Goal: Task Accomplishment & Management: Manage account settings

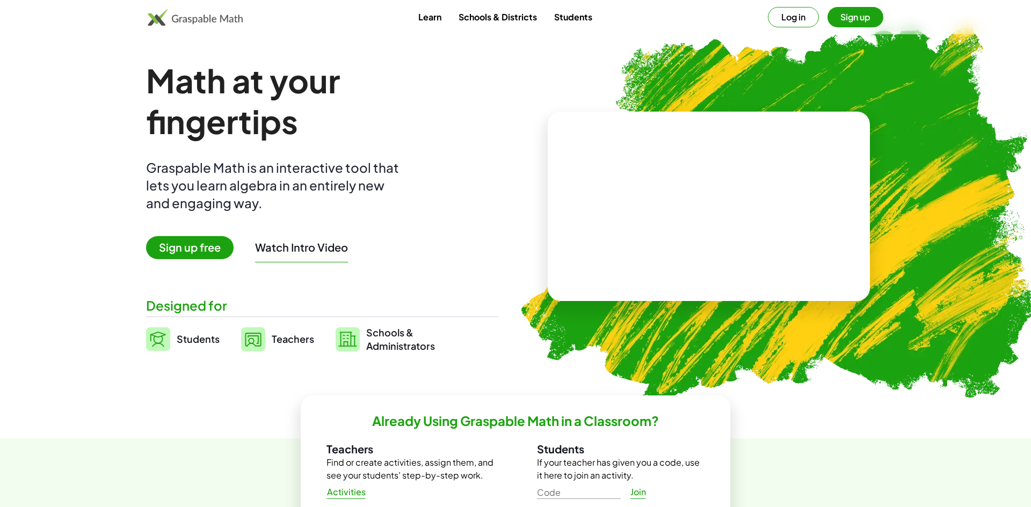
click at [781, 21] on button "Log in" at bounding box center [793, 17] width 51 height 20
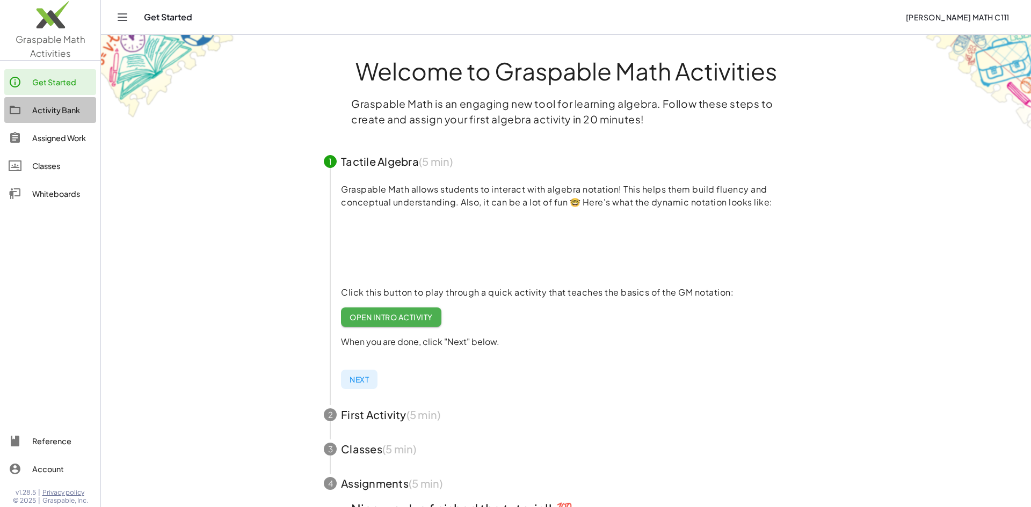
click at [50, 114] on div "Activity Bank" at bounding box center [62, 110] width 60 height 13
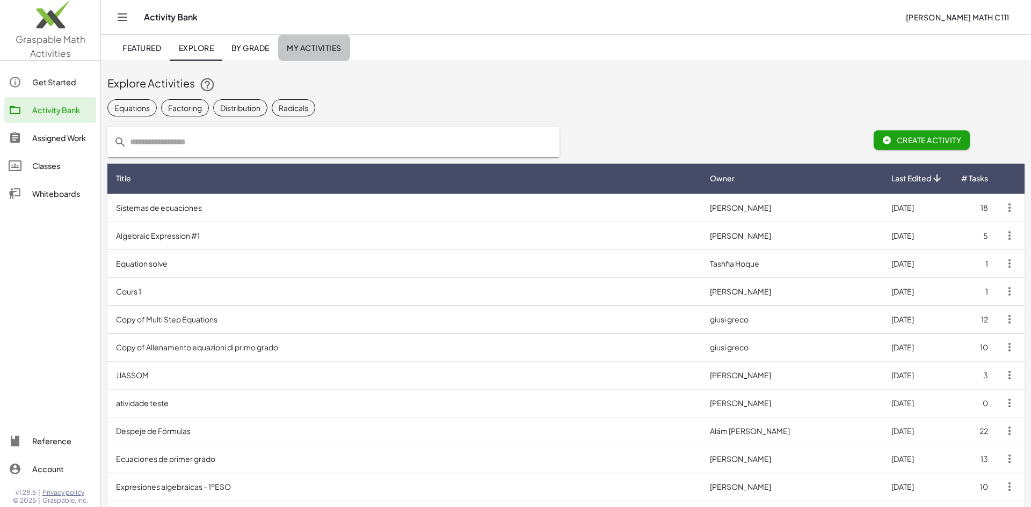
click at [305, 52] on span "My Activities" at bounding box center [314, 48] width 55 height 10
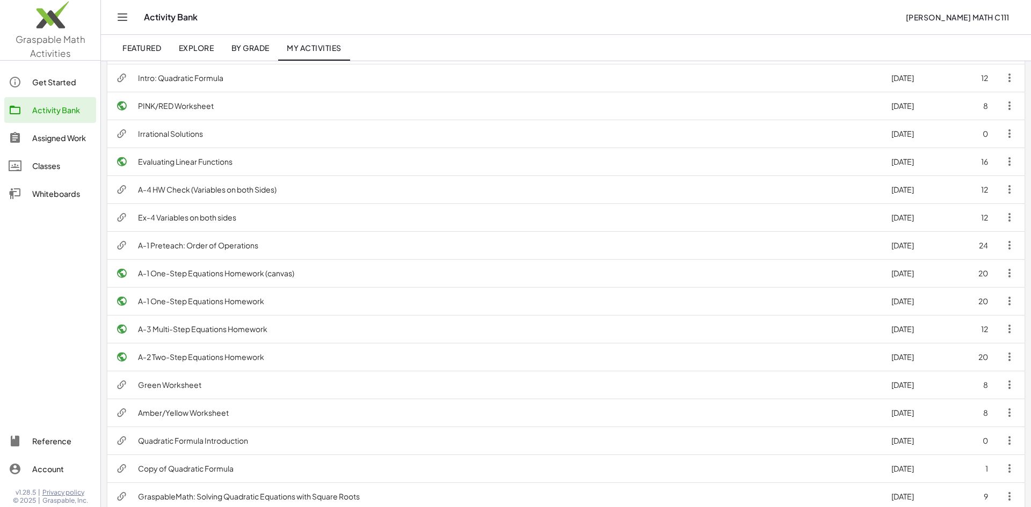
scroll to position [160, 0]
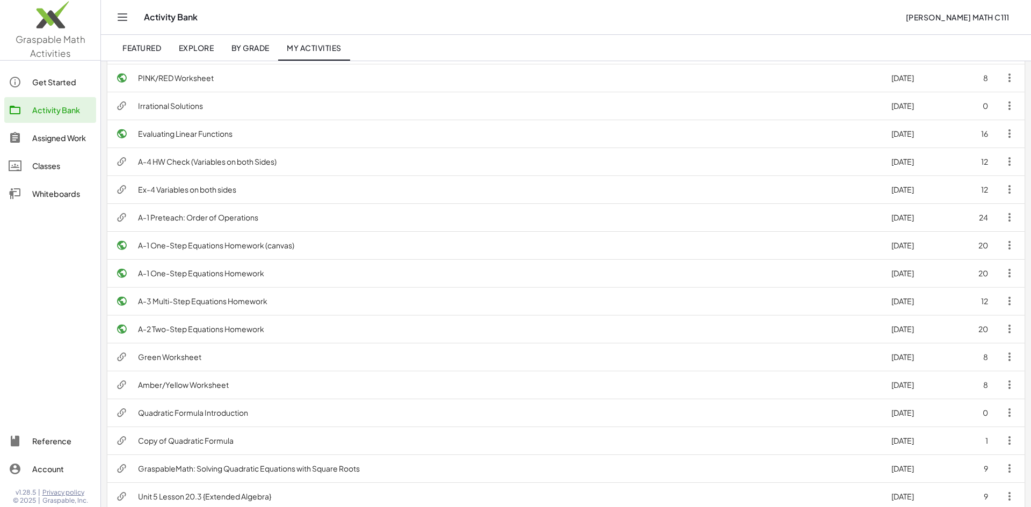
click at [256, 273] on td "A-1 One-Step Equations Homework" at bounding box center [505, 273] width 753 height 28
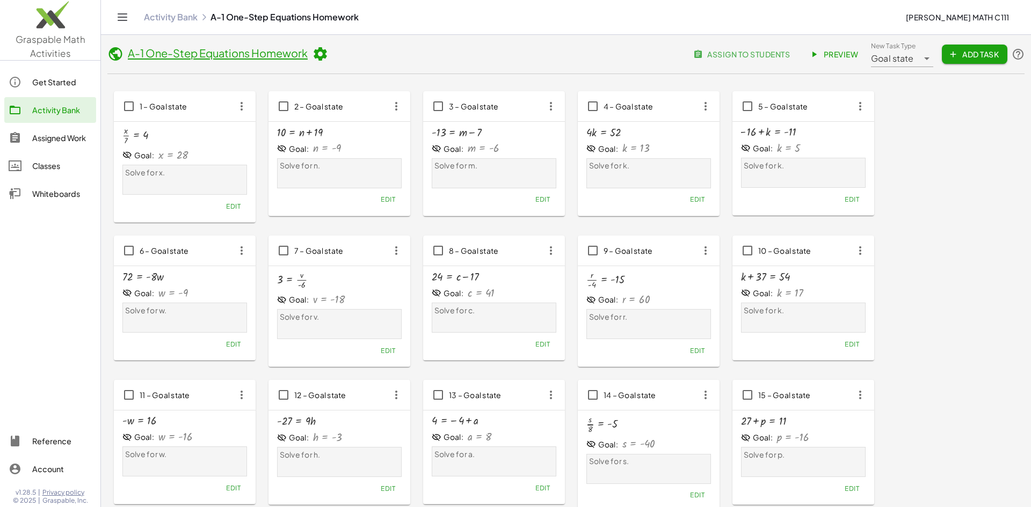
click at [319, 55] on icon at bounding box center [320, 54] width 16 height 16
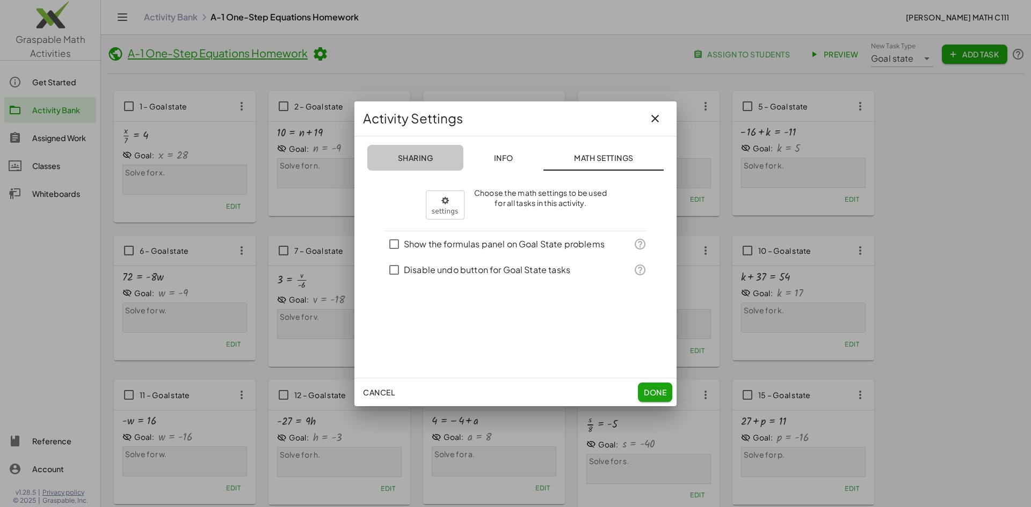
click at [404, 156] on span "Sharing" at bounding box center [414, 158] width 35 height 10
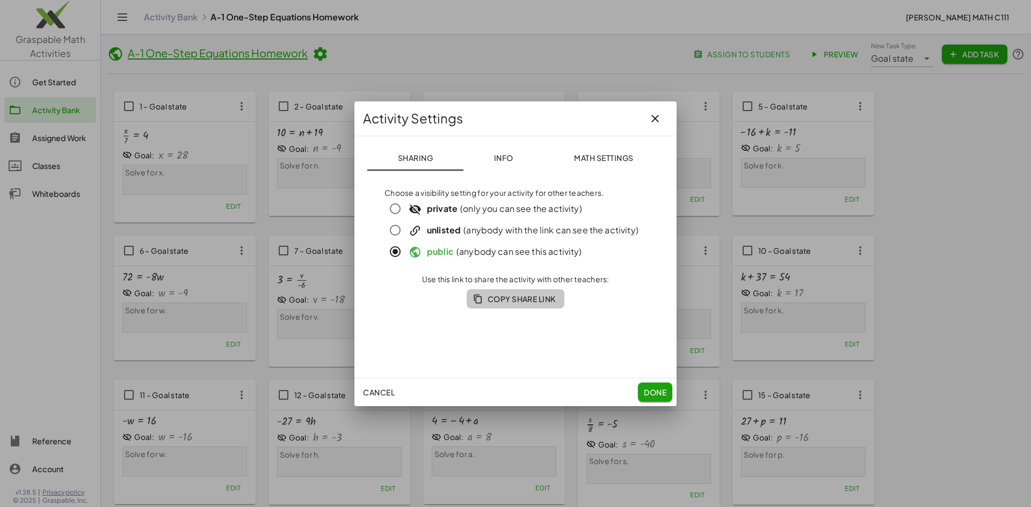
click at [531, 302] on span "Copy Share Link" at bounding box center [515, 299] width 81 height 10
click at [658, 400] on button "Done" at bounding box center [655, 392] width 34 height 19
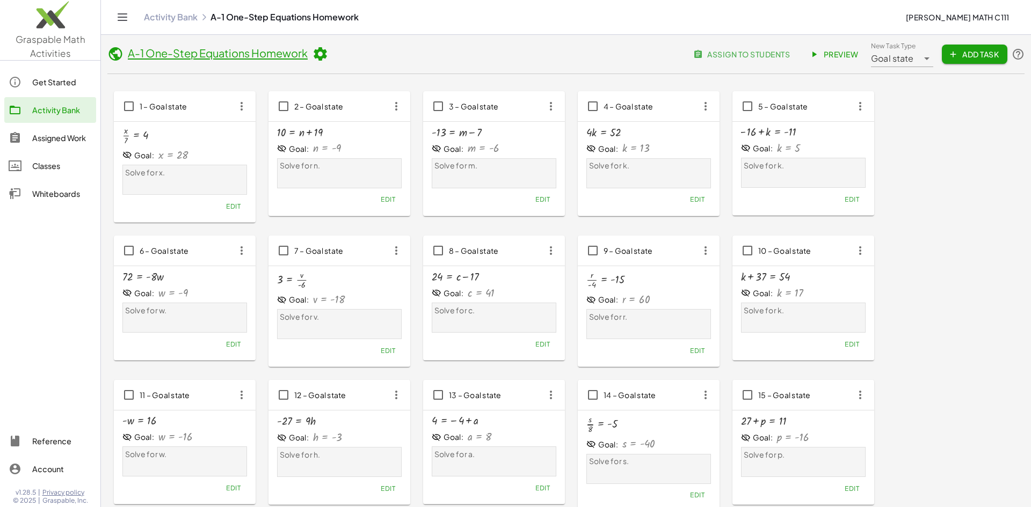
click at [319, 59] on icon at bounding box center [320, 54] width 16 height 16
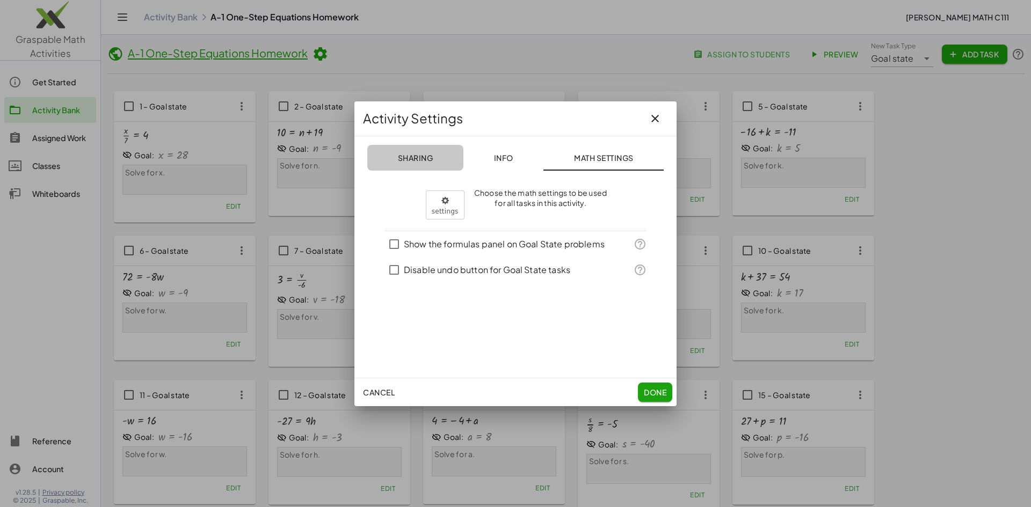
click at [543, 152] on button "Sharing" at bounding box center [603, 158] width 120 height 26
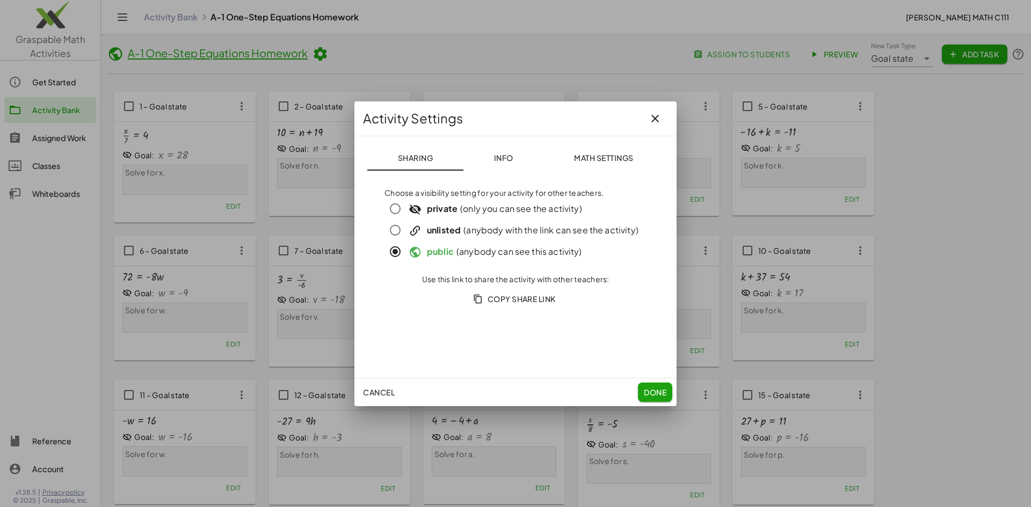
click at [522, 303] on span "Copy Share Link" at bounding box center [515, 299] width 81 height 10
click at [664, 385] on button "Done" at bounding box center [655, 392] width 34 height 19
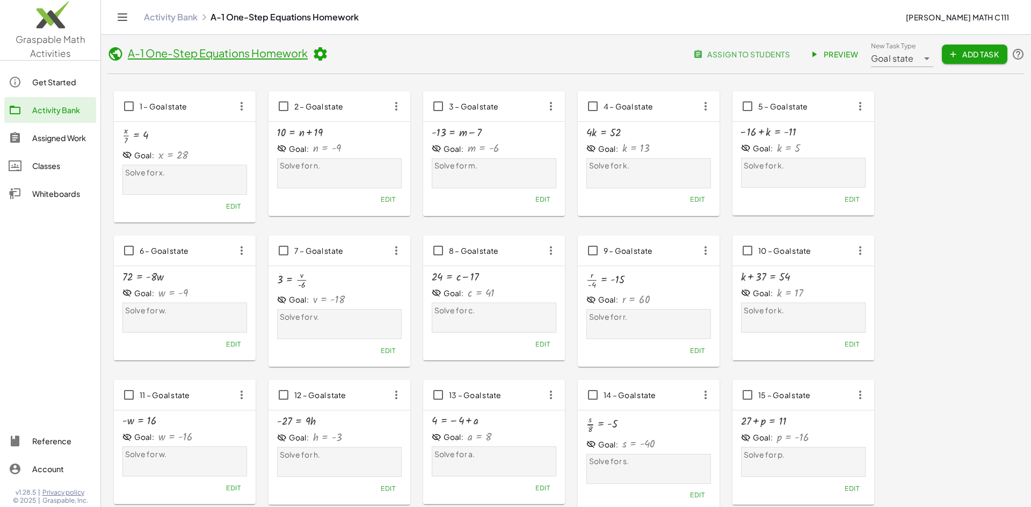
click at [185, 19] on link "Activity Bank" at bounding box center [171, 17] width 54 height 11
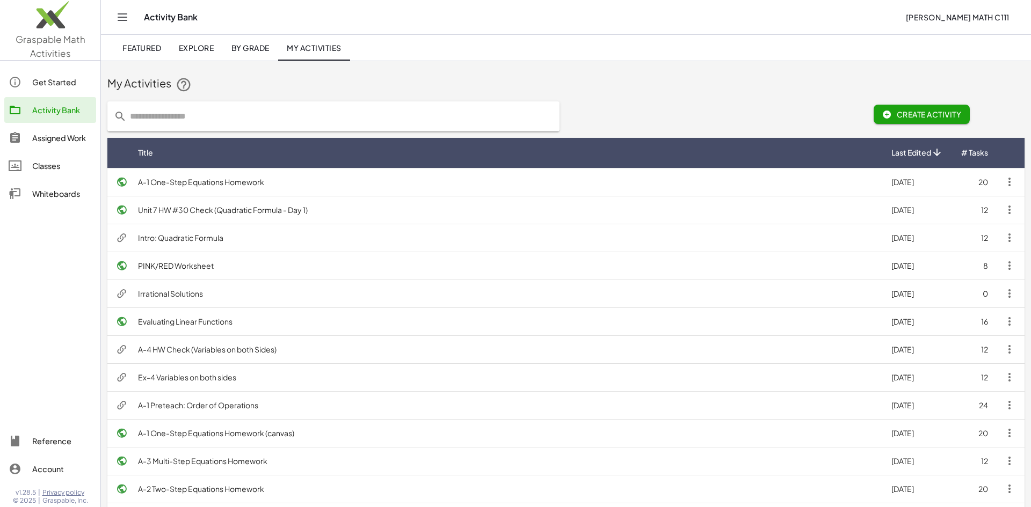
click at [198, 486] on td "A-2 Two-Step Equations Homework" at bounding box center [505, 489] width 753 height 28
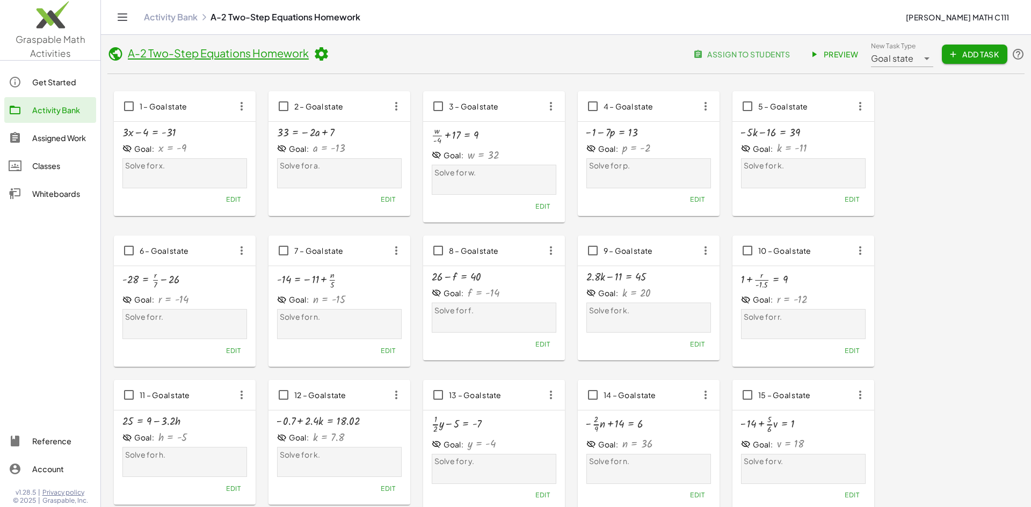
click at [188, 12] on link "Activity Bank" at bounding box center [171, 17] width 54 height 11
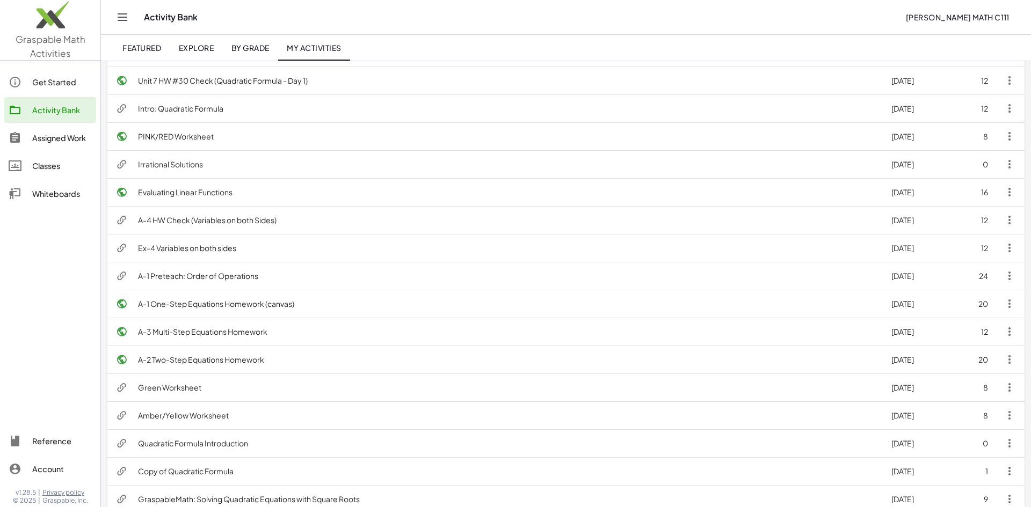
scroll to position [150, 0]
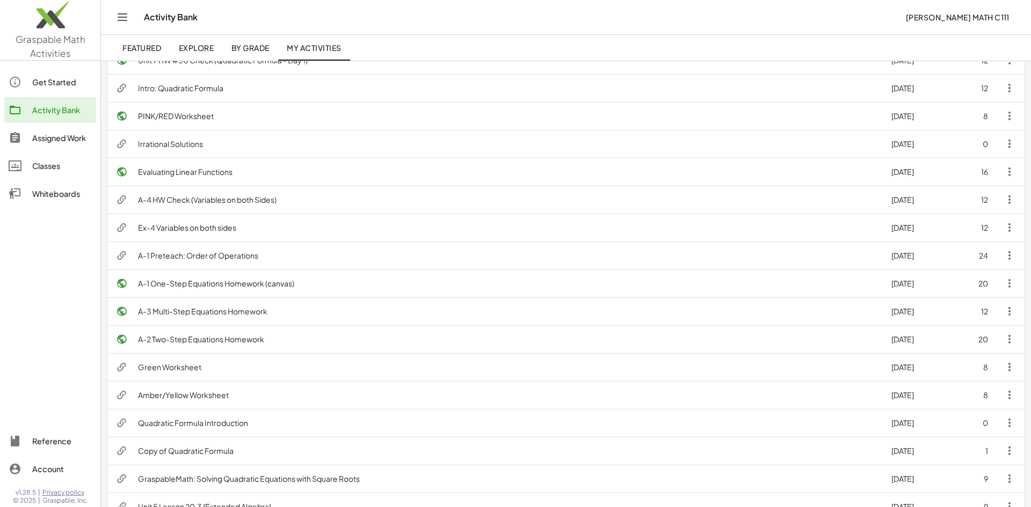
click at [254, 224] on td "Ex-4 Variables on both sides" at bounding box center [505, 228] width 753 height 28
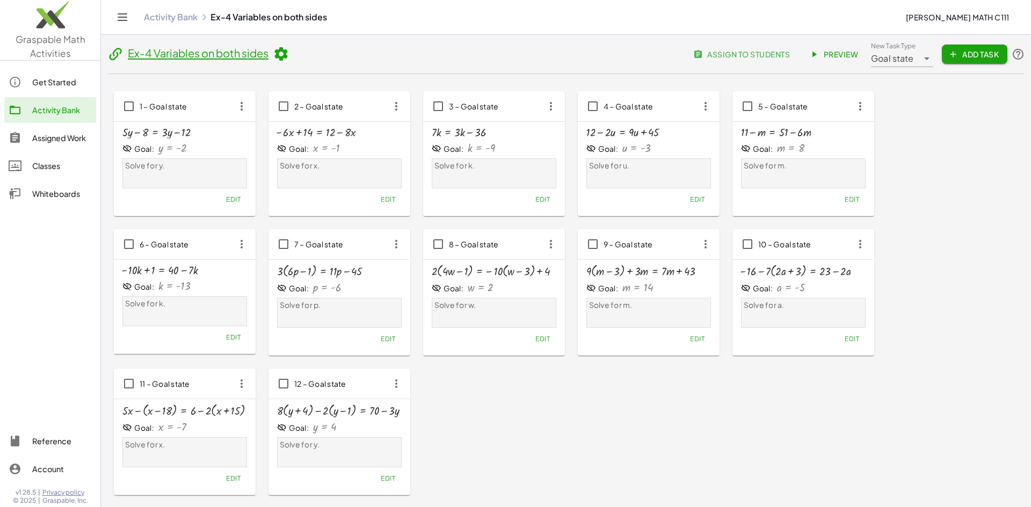
click at [282, 53] on icon at bounding box center [281, 54] width 16 height 16
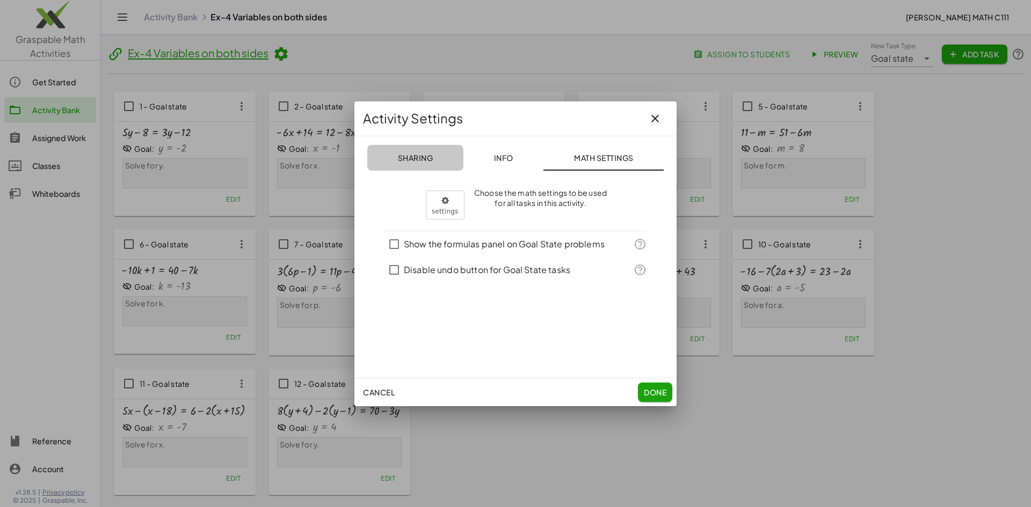
click at [429, 160] on span "Sharing" at bounding box center [414, 158] width 35 height 10
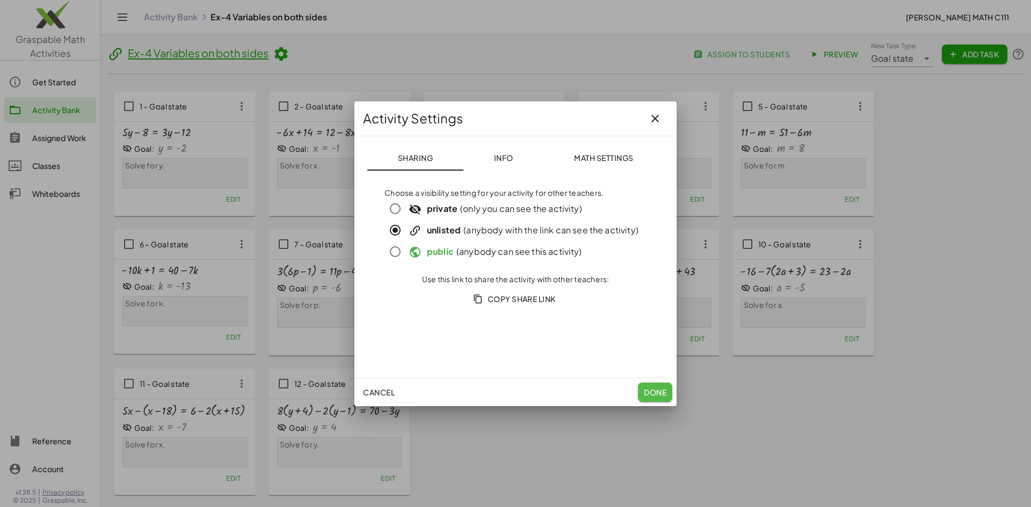
click at [650, 396] on span "Done" at bounding box center [655, 393] width 23 height 10
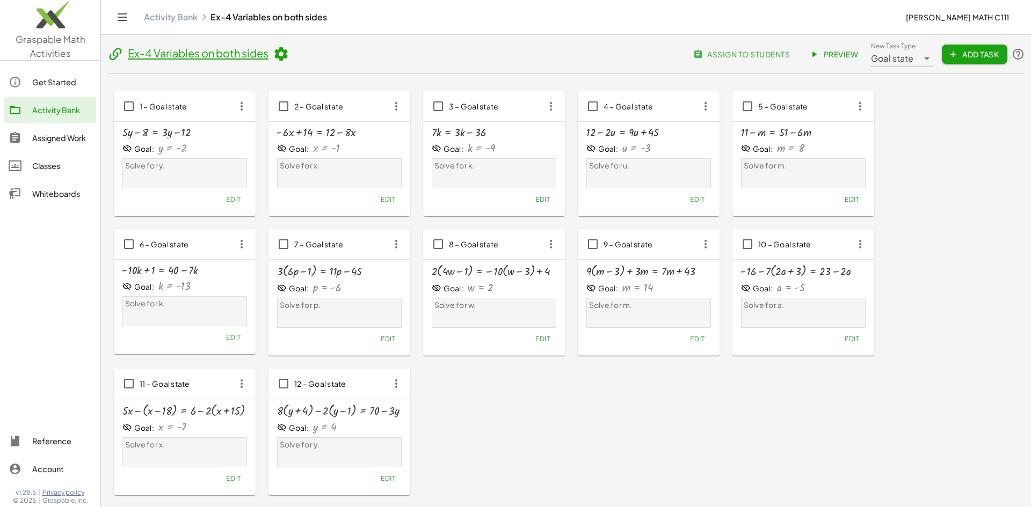
click at [191, 15] on link "Activity Bank" at bounding box center [171, 17] width 54 height 11
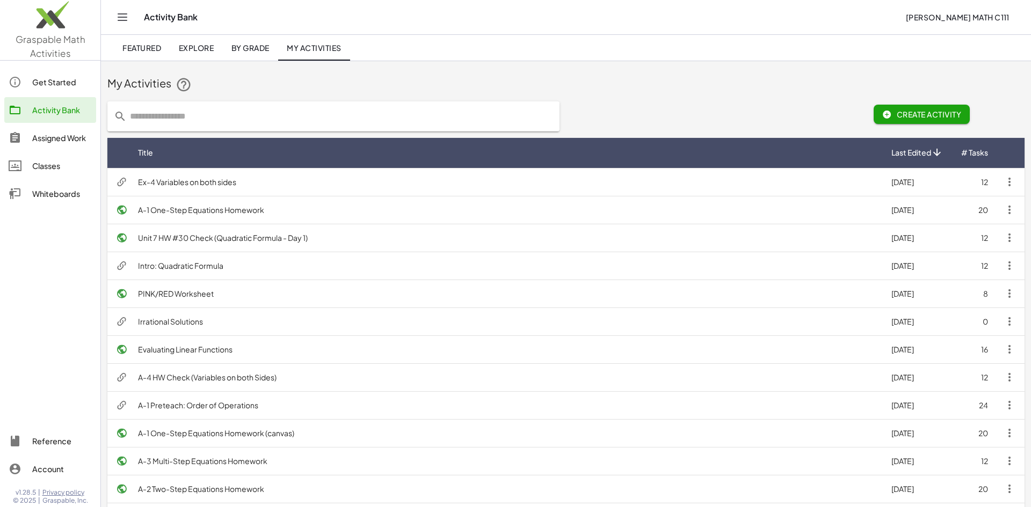
click at [208, 122] on input "text" at bounding box center [340, 116] width 426 height 30
type input "**"
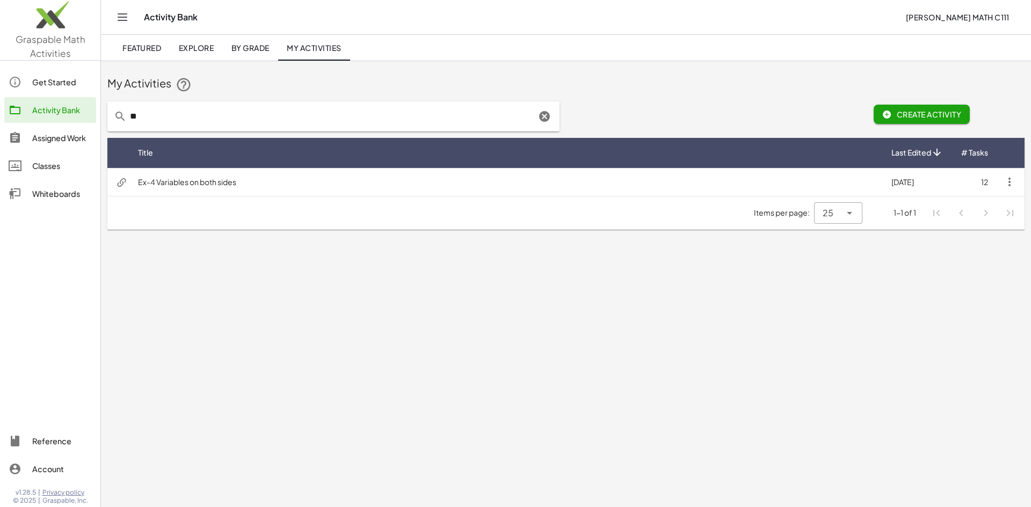
click at [180, 183] on td "Ex-4 Variables on both sides" at bounding box center [505, 182] width 753 height 28
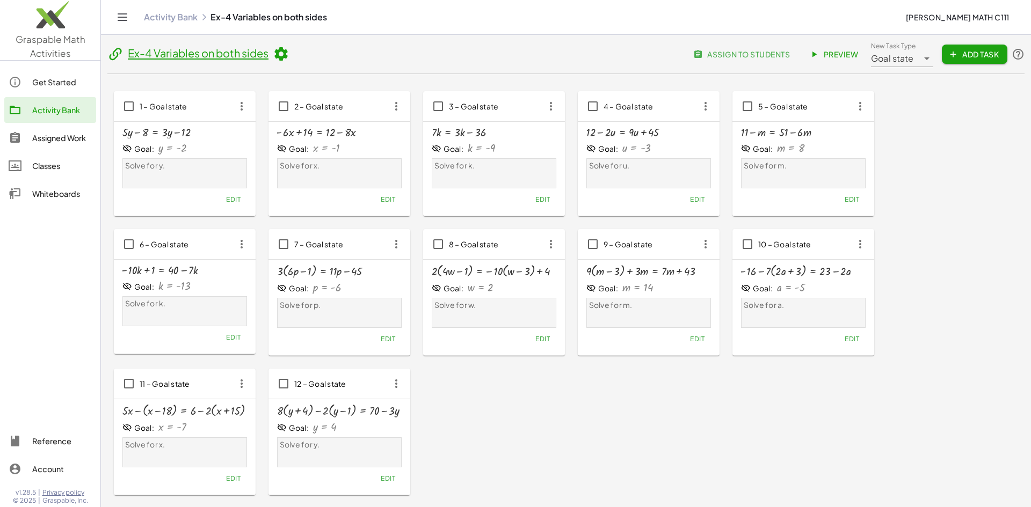
click at [182, 14] on link "Activity Bank" at bounding box center [171, 17] width 54 height 11
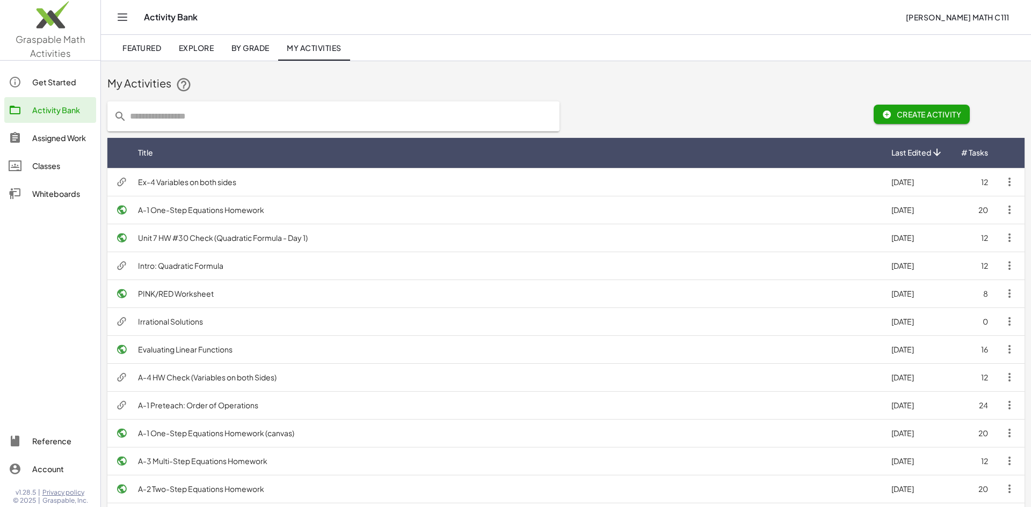
click at [189, 410] on td "A-1 Preteach: Order of Operations" at bounding box center [505, 405] width 753 height 28
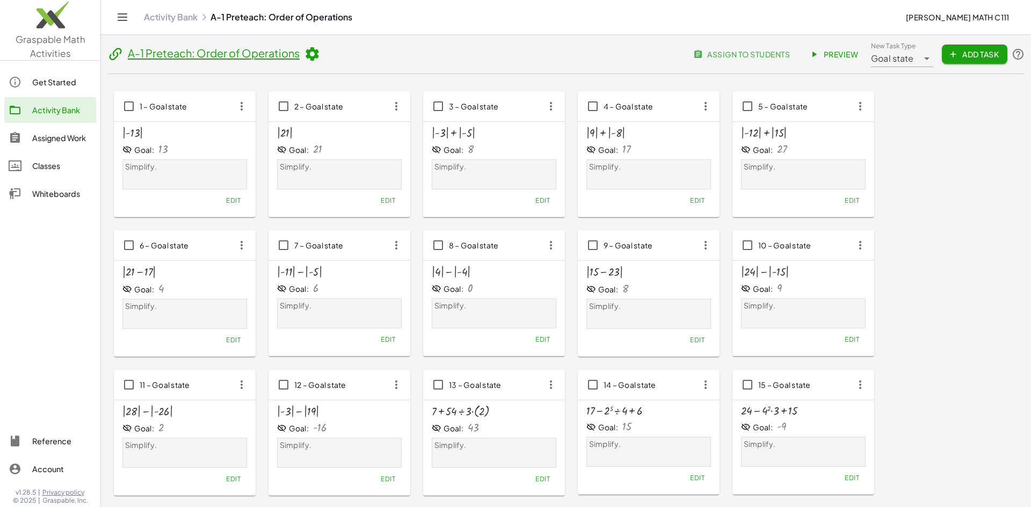
click at [72, 108] on div "Activity Bank" at bounding box center [62, 110] width 60 height 13
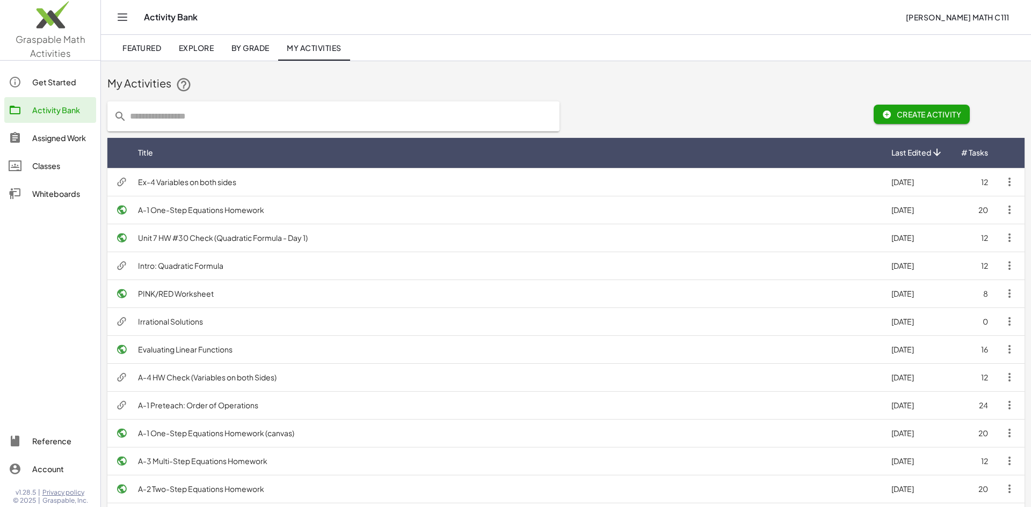
click at [882, 159] on th "Title" at bounding box center [916, 153] width 69 height 30
